Goal: Transaction & Acquisition: Purchase product/service

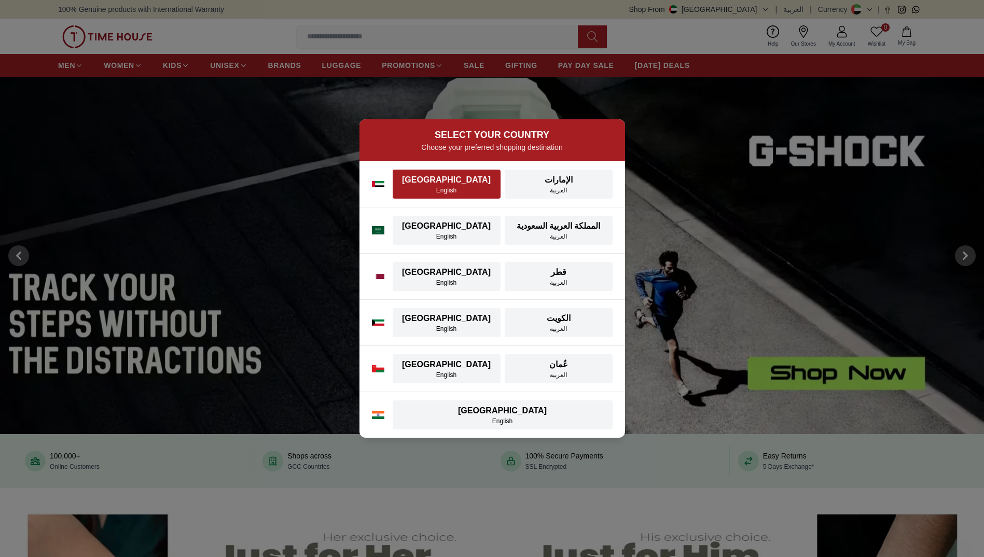
click at [448, 182] on div "[GEOGRAPHIC_DATA]" at bounding box center [446, 180] width 95 height 12
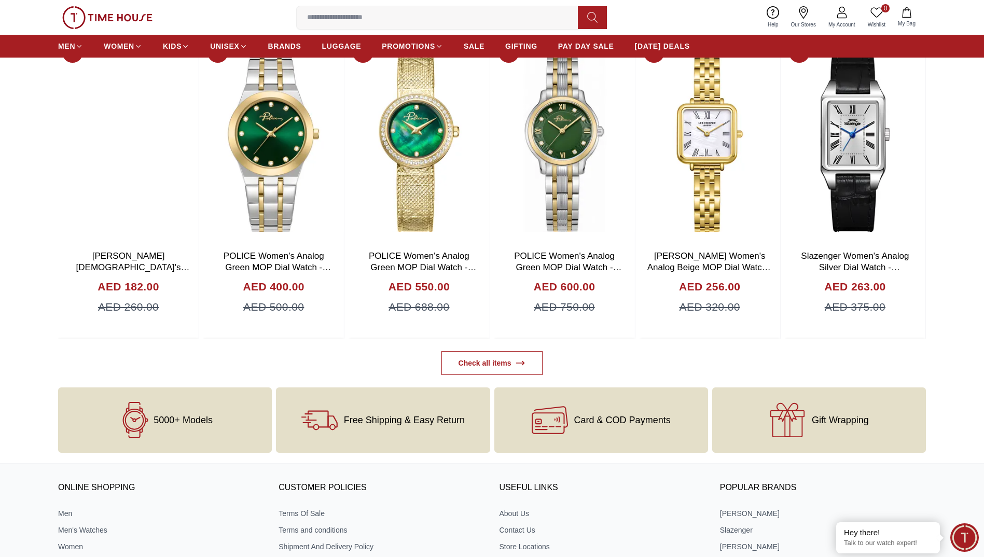
scroll to position [4202, 0]
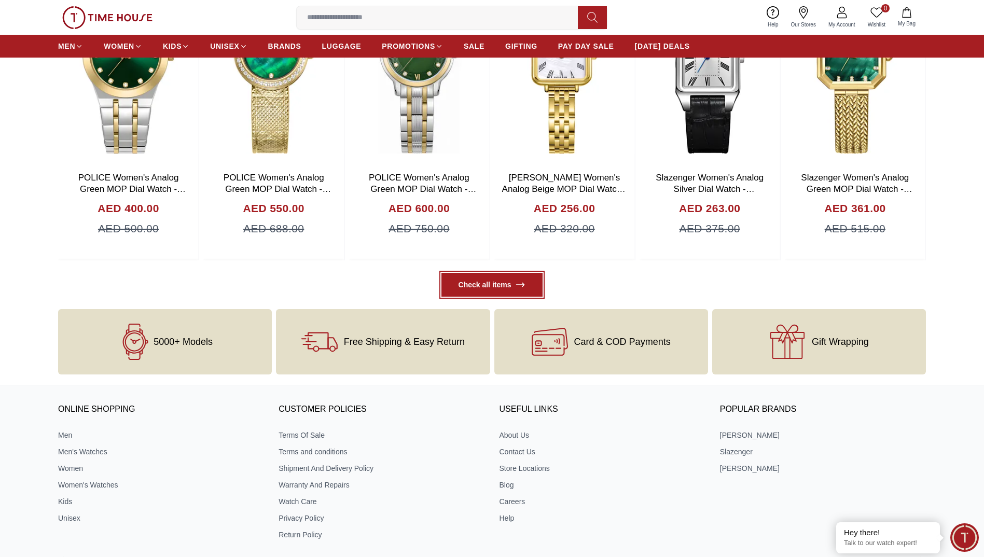
click at [506, 282] on link "Check all items" at bounding box center [492, 285] width 102 height 24
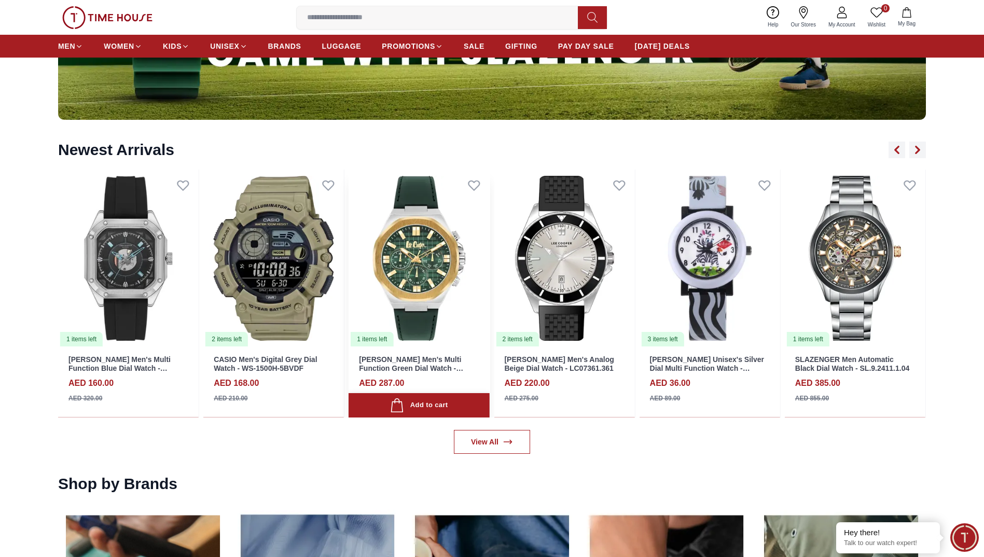
scroll to position [1349, 0]
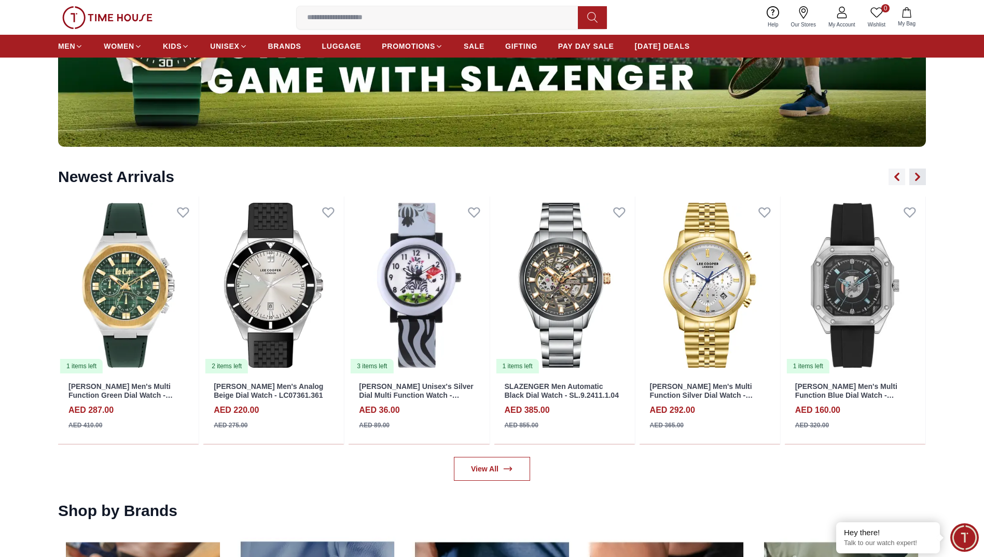
click at [919, 177] on icon "button" at bounding box center [917, 177] width 3 height 7
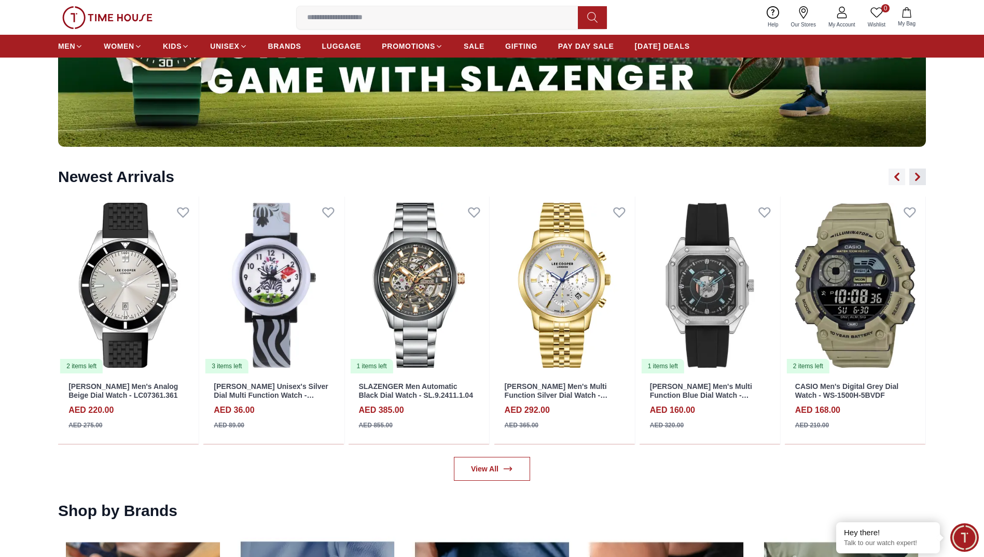
click at [919, 177] on icon "button" at bounding box center [917, 177] width 3 height 7
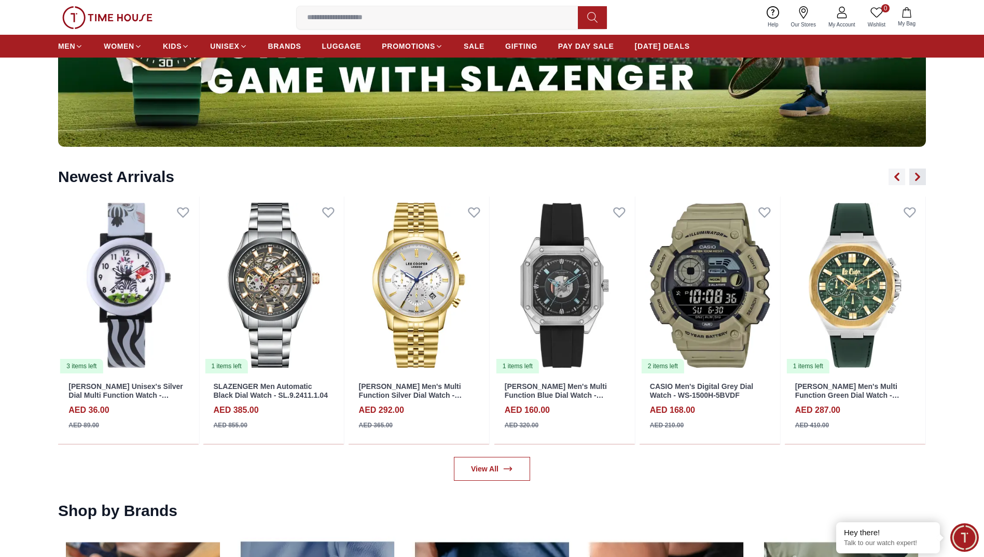
click at [919, 177] on icon "button" at bounding box center [917, 177] width 3 height 7
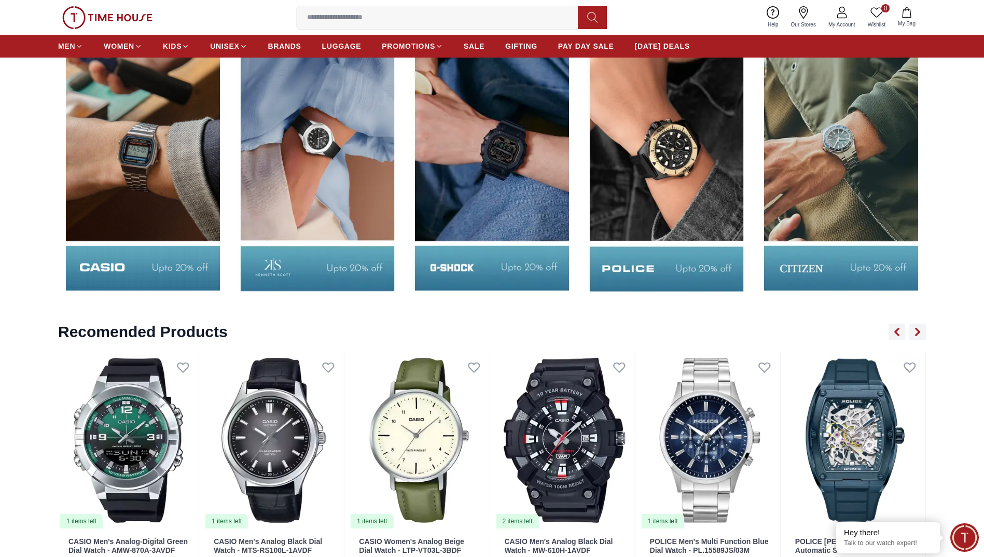
scroll to position [1971, 0]
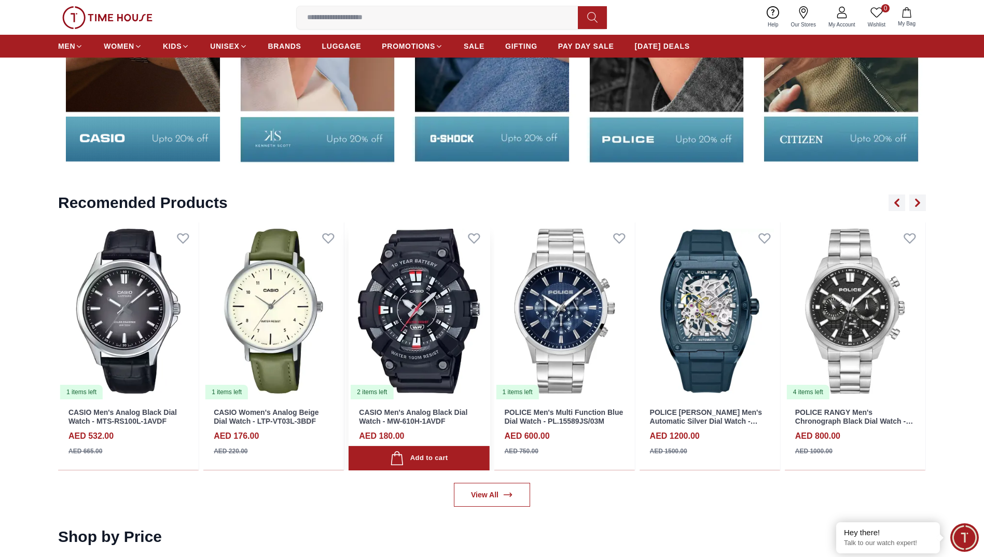
click at [489, 295] on img at bounding box center [419, 311] width 141 height 177
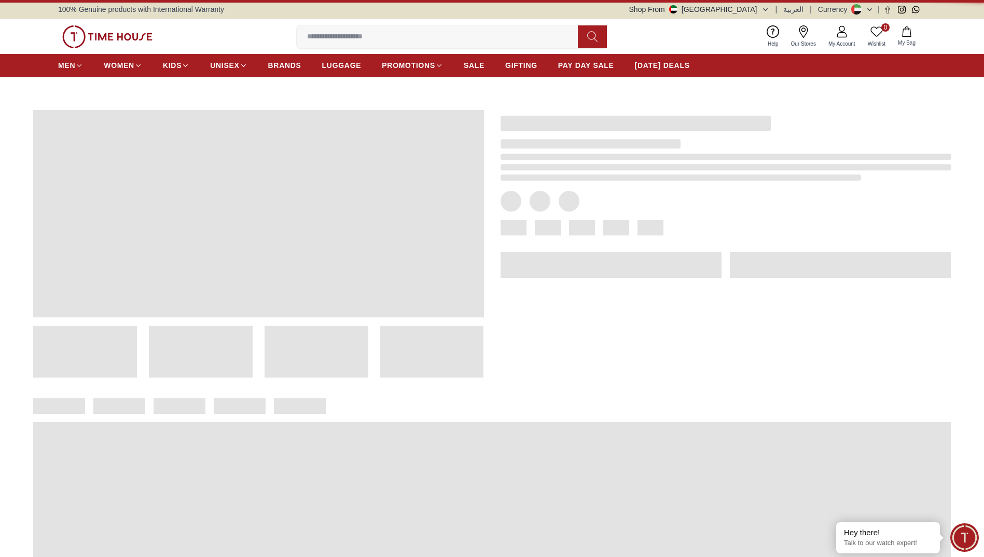
click at [557, 295] on div at bounding box center [717, 235] width 467 height 284
